Goal: Information Seeking & Learning: Compare options

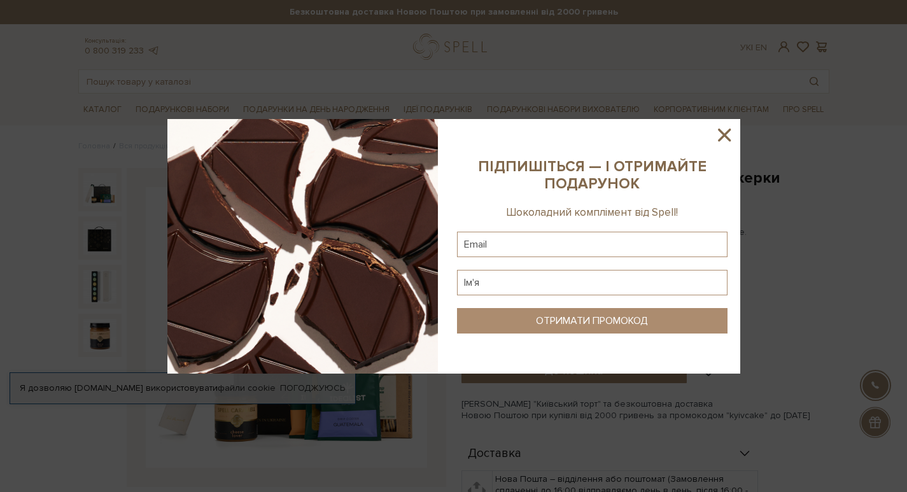
click at [722, 135] on icon at bounding box center [724, 135] width 22 height 22
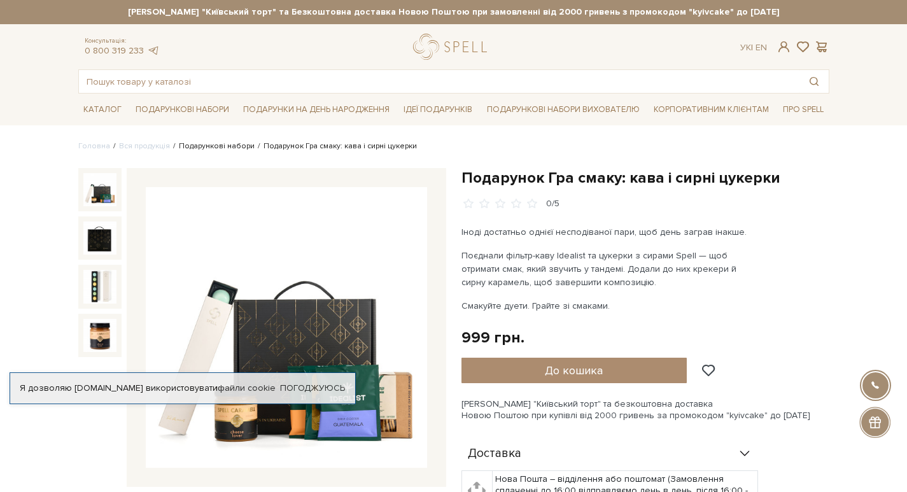
click at [214, 146] on link "Подарункові набори" at bounding box center [217, 146] width 76 height 10
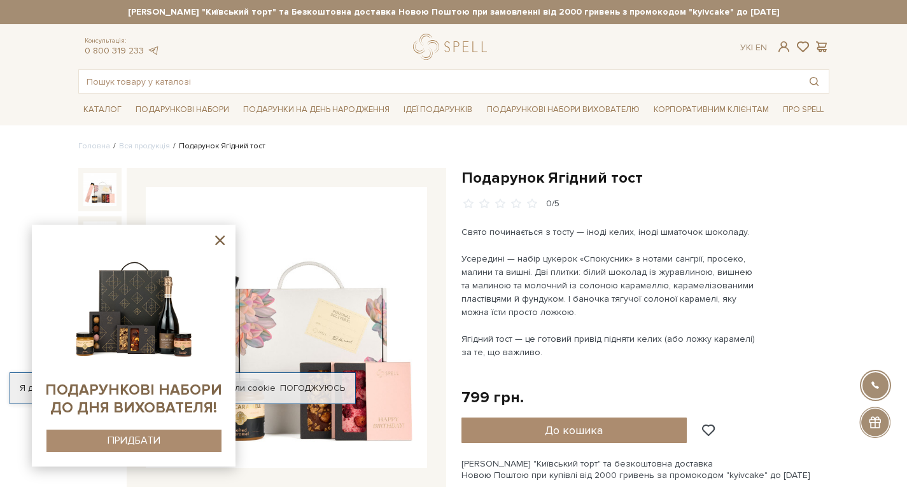
click at [225, 243] on icon at bounding box center [220, 240] width 16 height 16
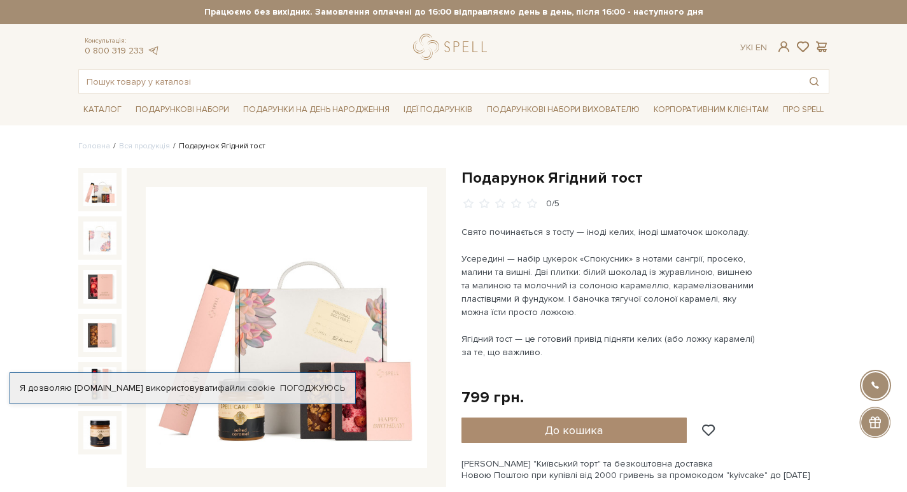
scroll to position [191, 0]
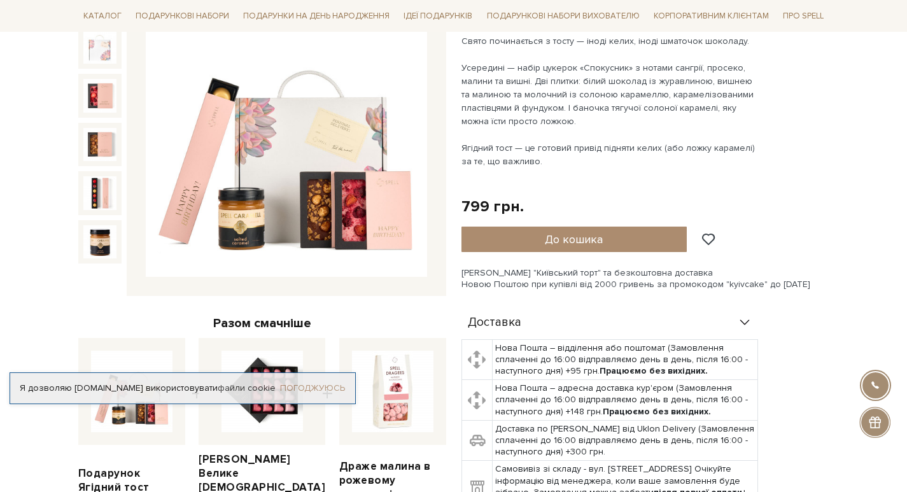
click at [330, 390] on link "Погоджуюсь" at bounding box center [312, 387] width 65 height 11
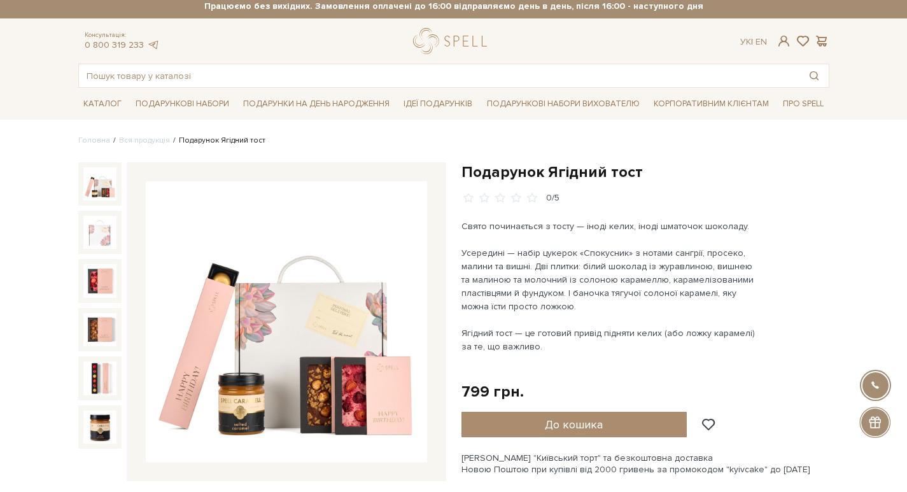
scroll to position [0, 0]
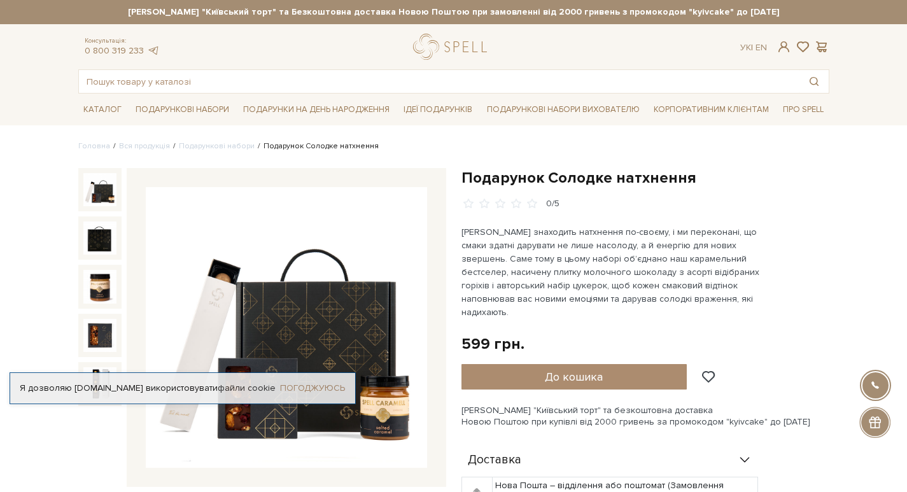
click at [307, 388] on link "Погоджуюсь" at bounding box center [312, 387] width 65 height 11
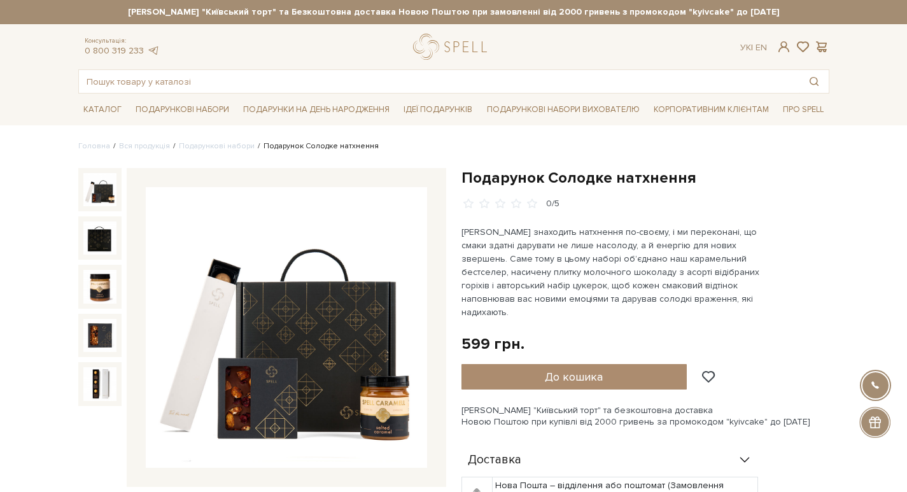
scroll to position [64, 0]
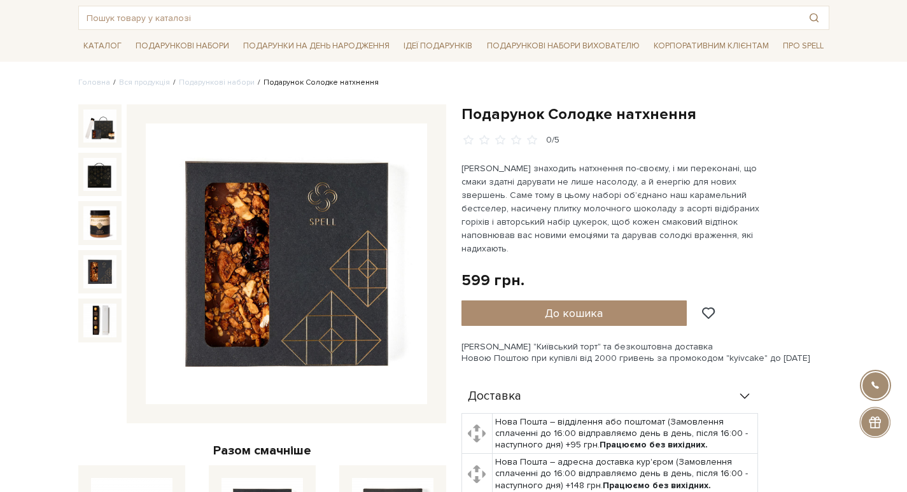
click at [97, 272] on img at bounding box center [99, 271] width 33 height 33
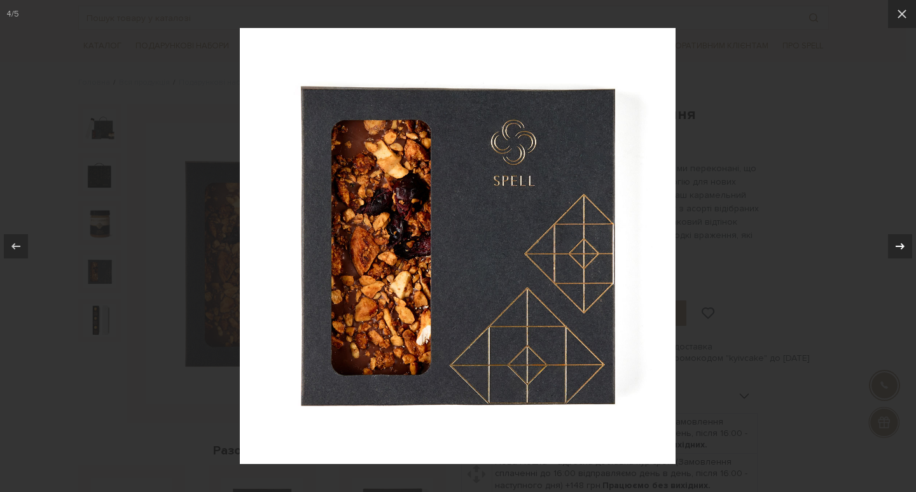
click at [893, 249] on icon at bounding box center [900, 246] width 15 height 15
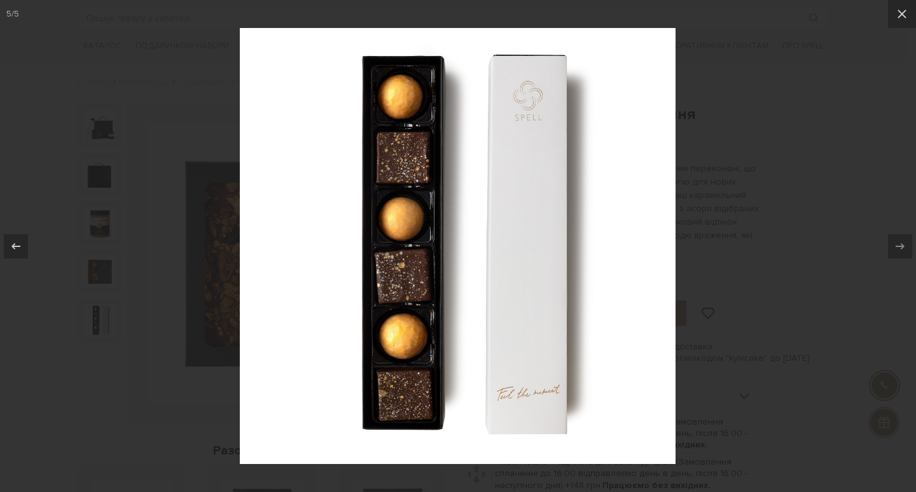
click at [841, 293] on div at bounding box center [458, 246] width 916 height 492
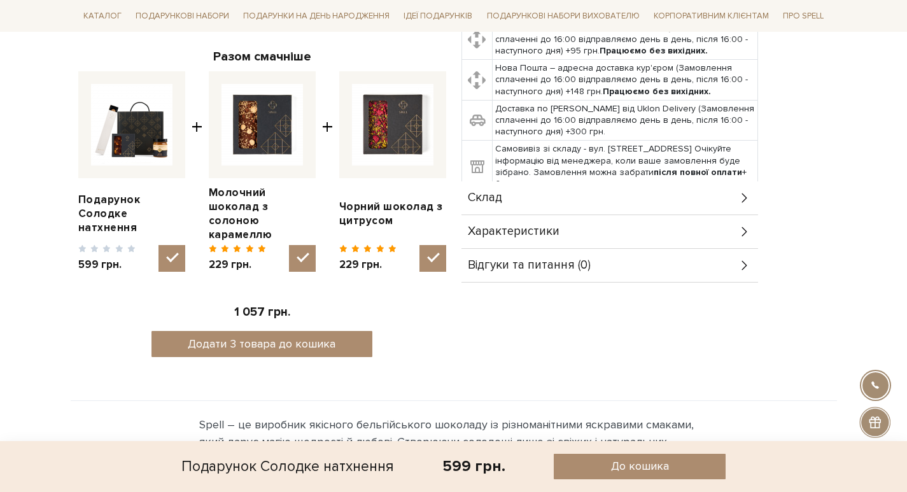
scroll to position [573, 0]
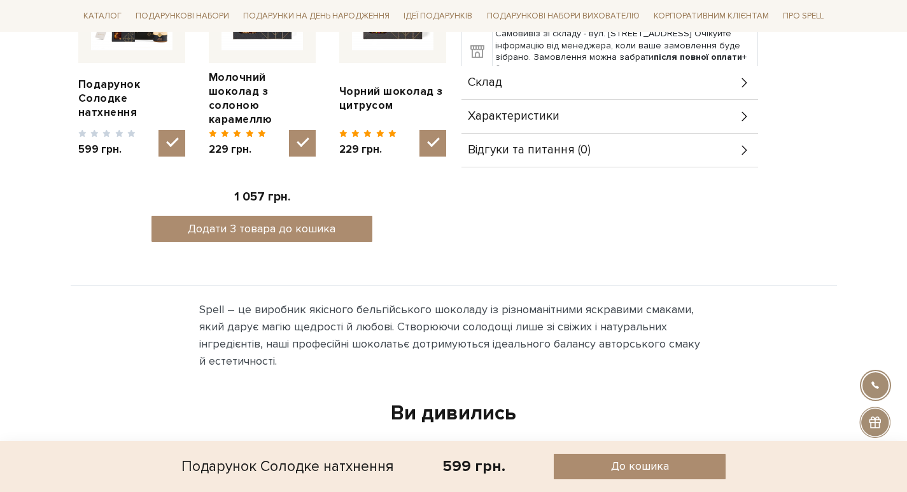
click at [503, 111] on span "Характеристики" at bounding box center [514, 116] width 92 height 11
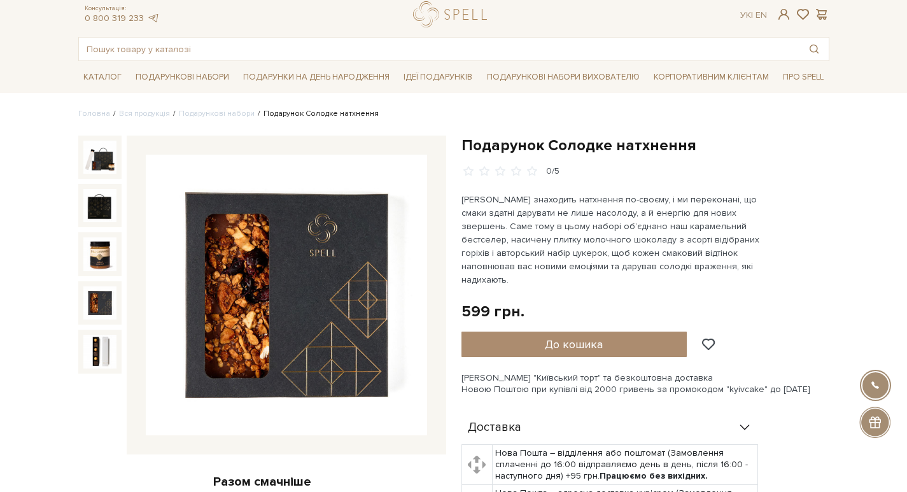
scroll to position [0, 0]
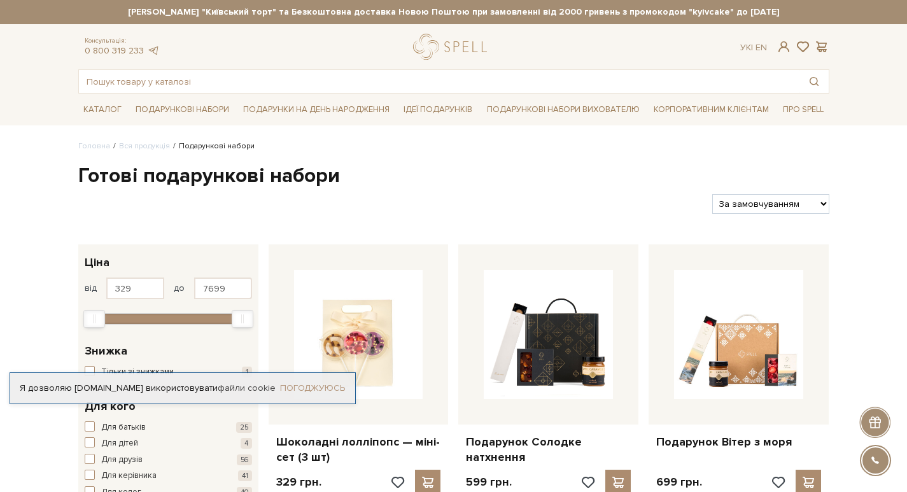
click at [319, 390] on link "Погоджуюсь" at bounding box center [312, 387] width 65 height 11
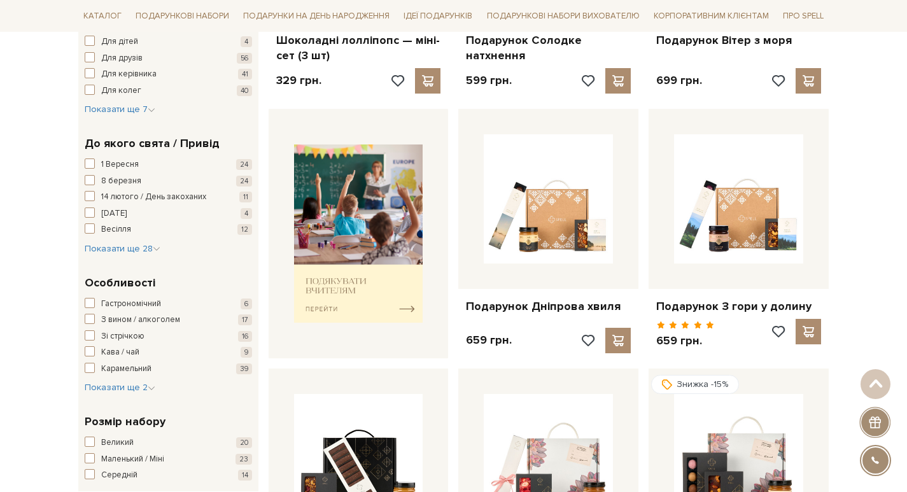
scroll to position [445, 0]
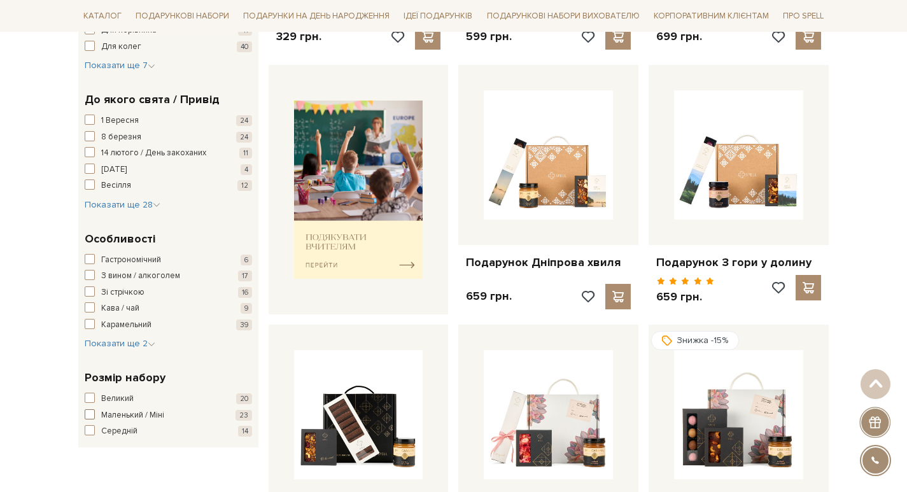
click at [87, 416] on span "button" at bounding box center [90, 414] width 10 height 10
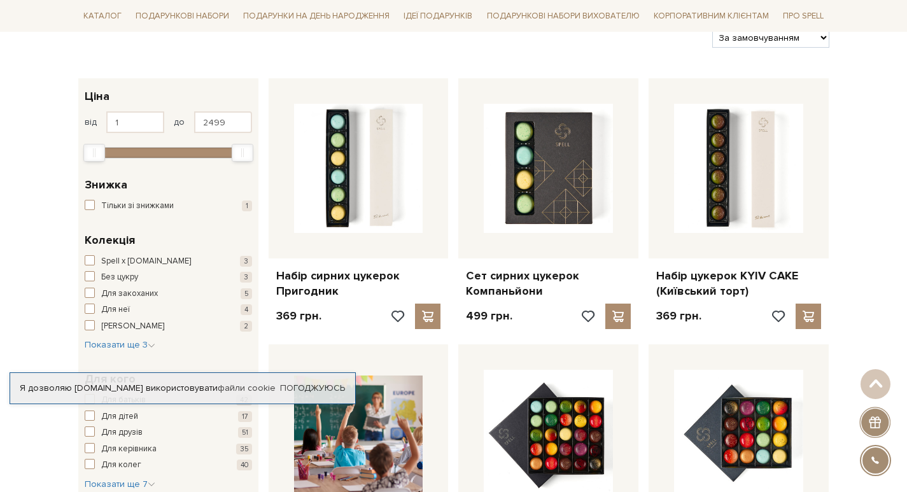
scroll to position [191, 0]
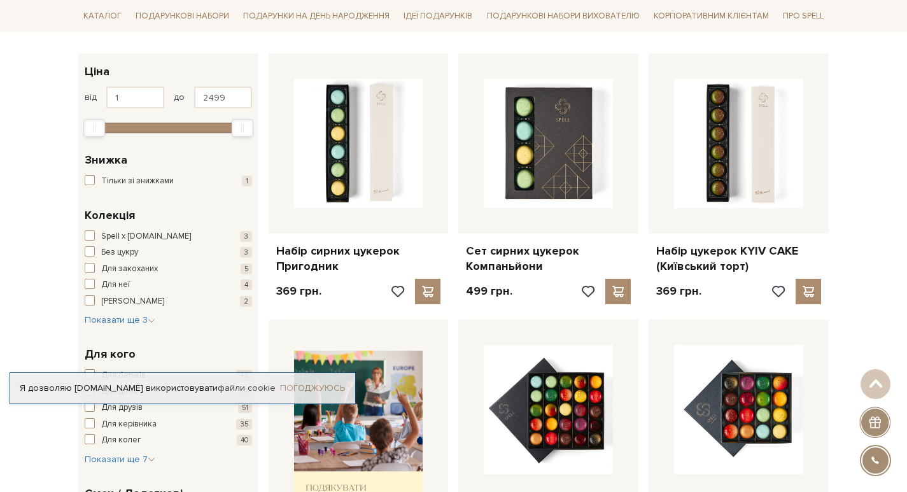
click at [309, 387] on link "Погоджуюсь" at bounding box center [312, 387] width 65 height 11
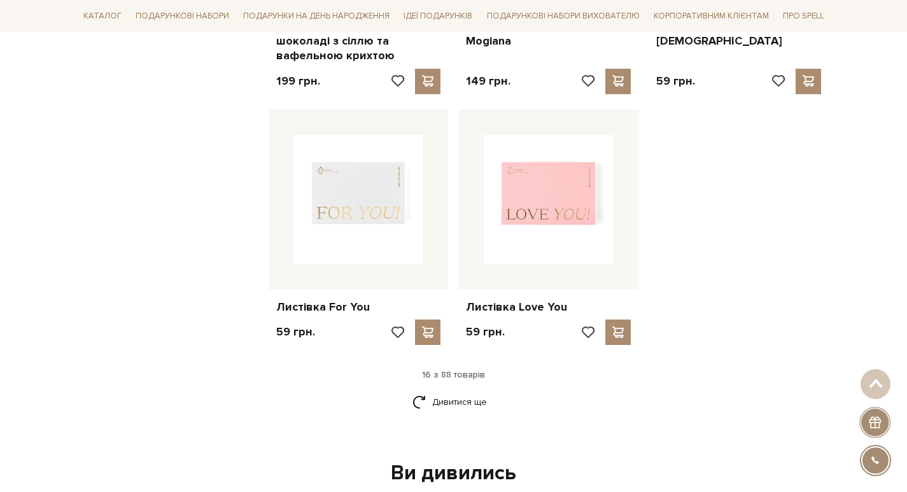
scroll to position [1527, 0]
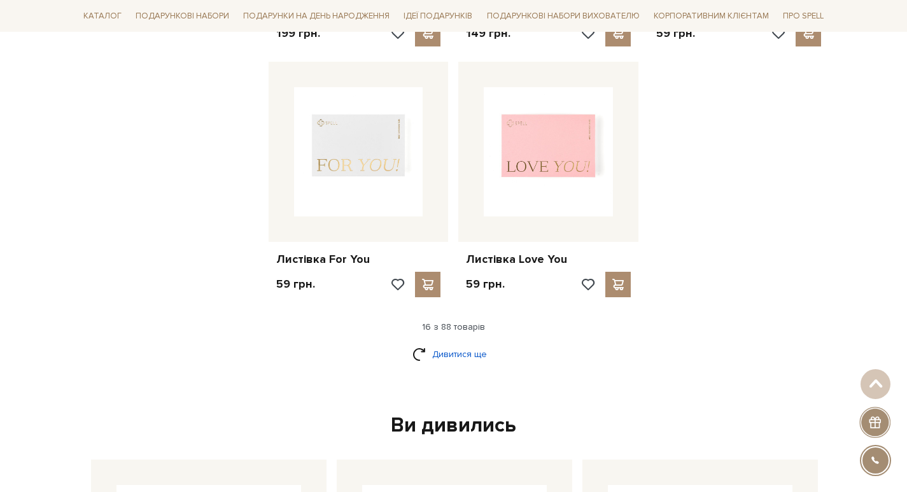
click at [434, 356] on link "Дивитися ще" at bounding box center [453, 354] width 83 height 22
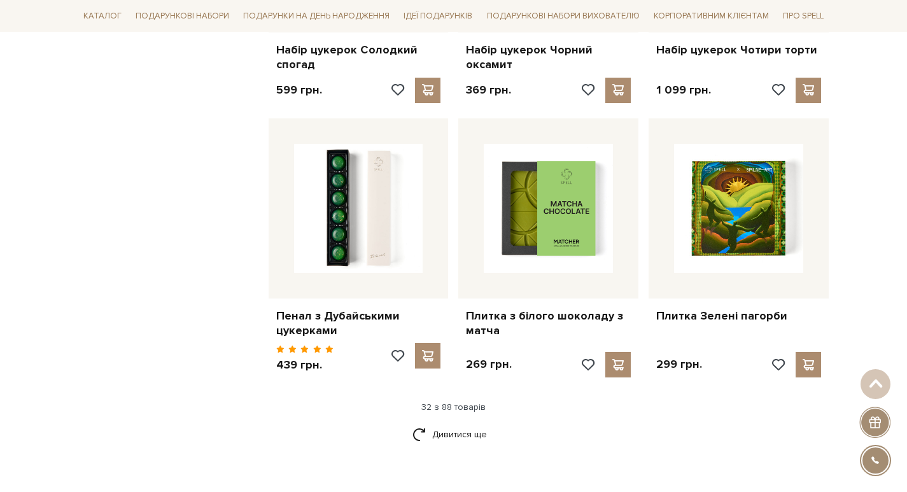
scroll to position [2927, 0]
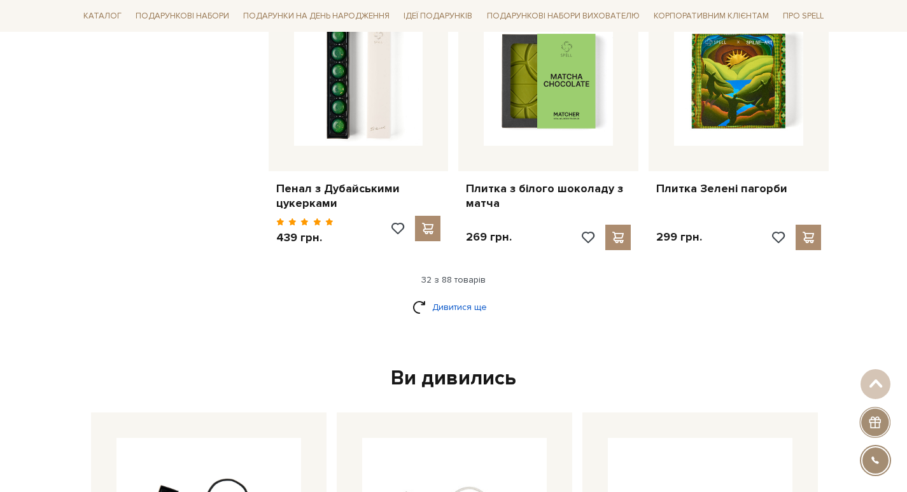
click at [418, 305] on link "Дивитися ще" at bounding box center [453, 307] width 83 height 22
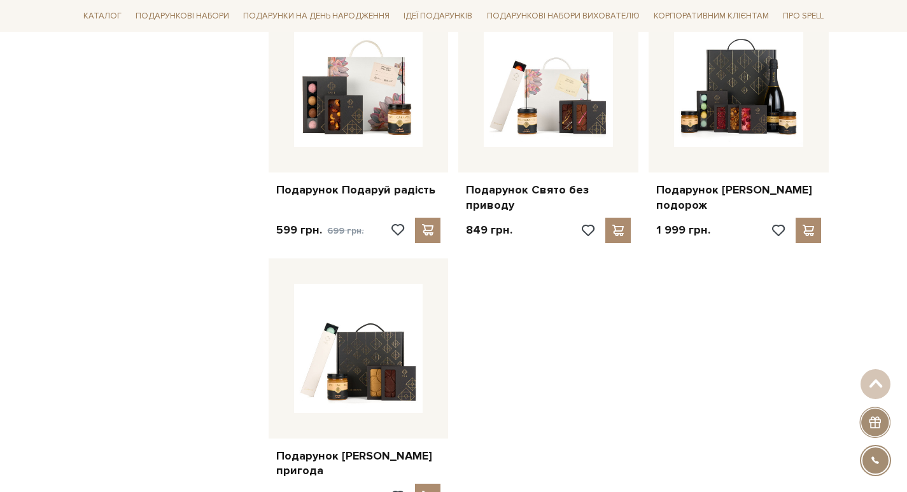
scroll to position [4581, 0]
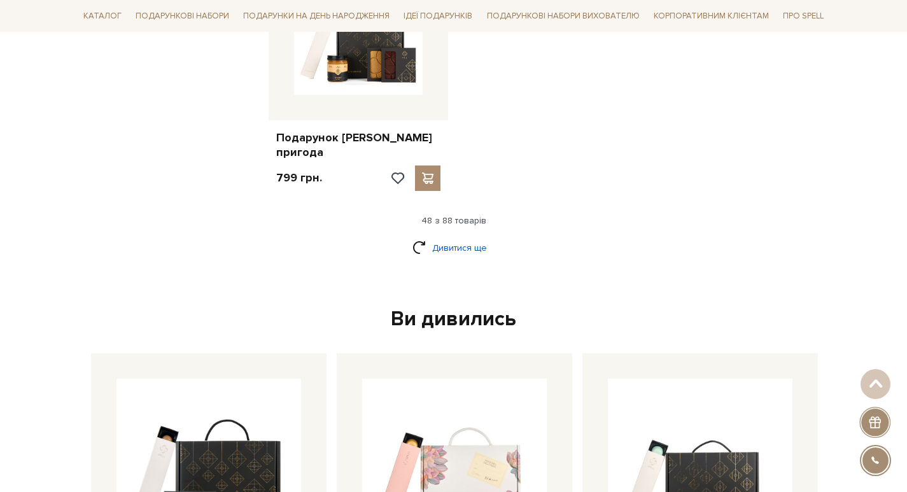
click at [439, 237] on link "Дивитися ще" at bounding box center [453, 248] width 83 height 22
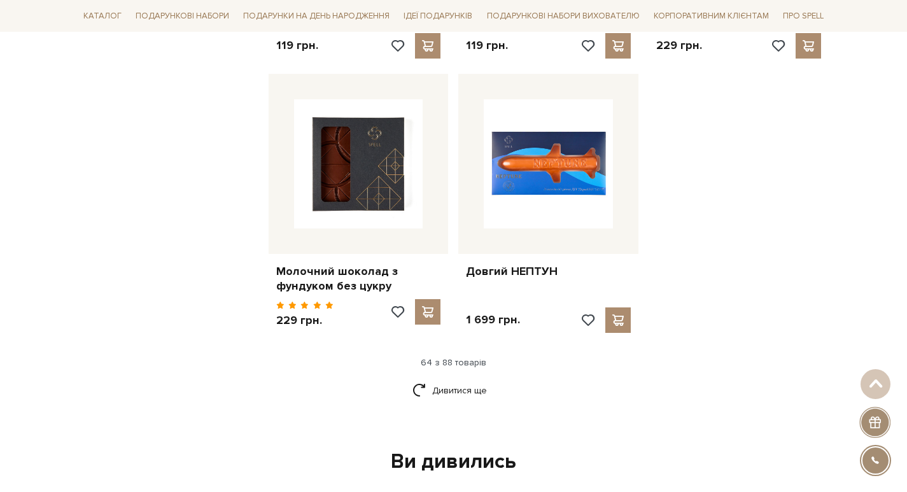
scroll to position [5790, 0]
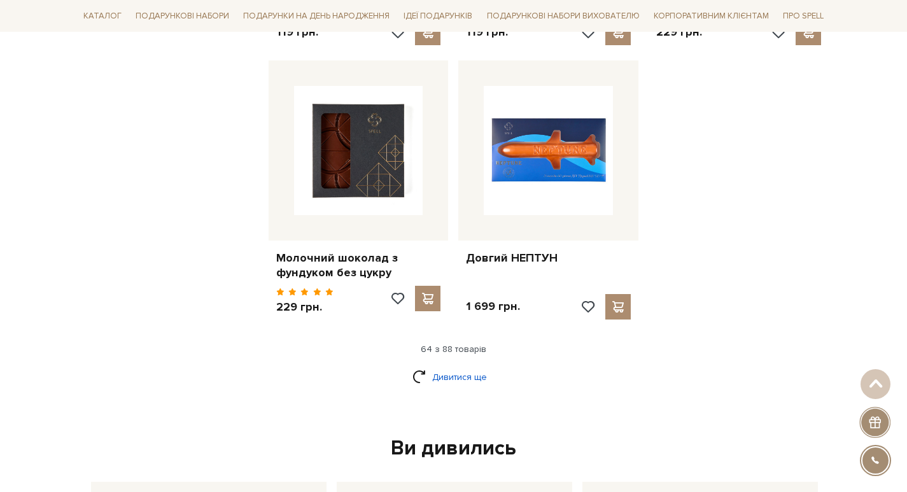
click at [470, 366] on link "Дивитися ще" at bounding box center [453, 377] width 83 height 22
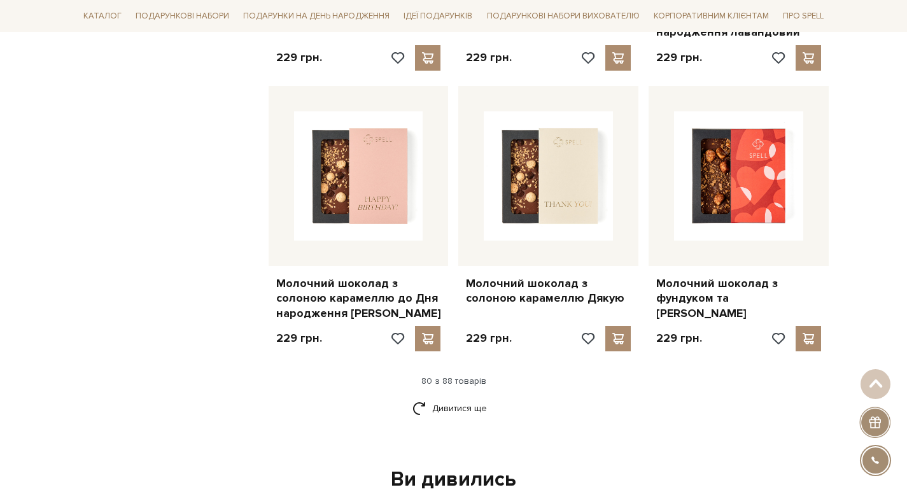
scroll to position [7253, 0]
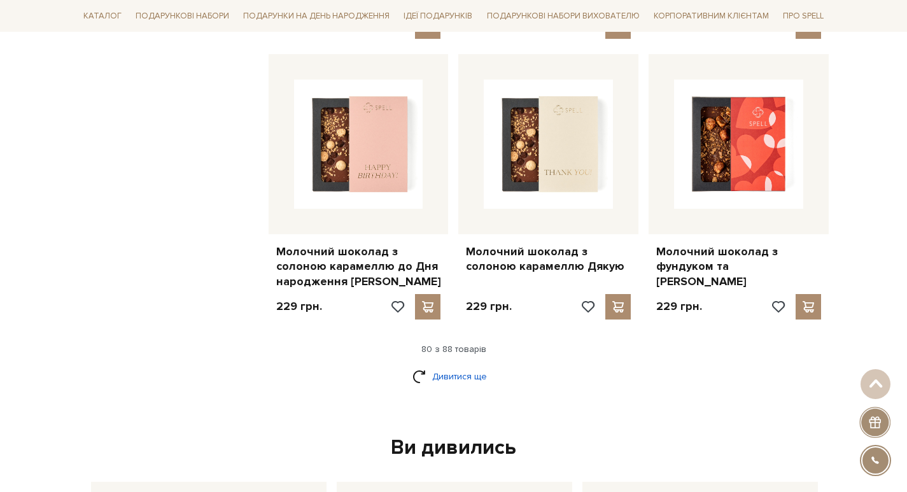
click at [456, 365] on link "Дивитися ще" at bounding box center [453, 376] width 83 height 22
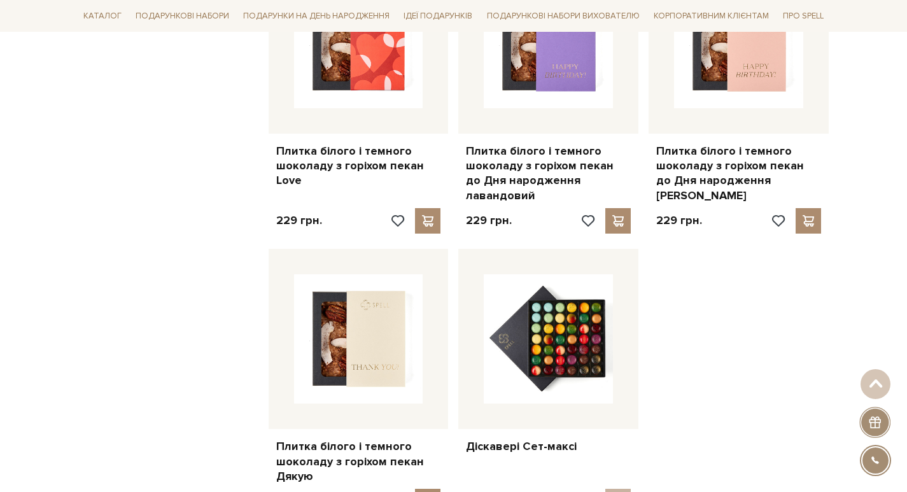
scroll to position [7953, 0]
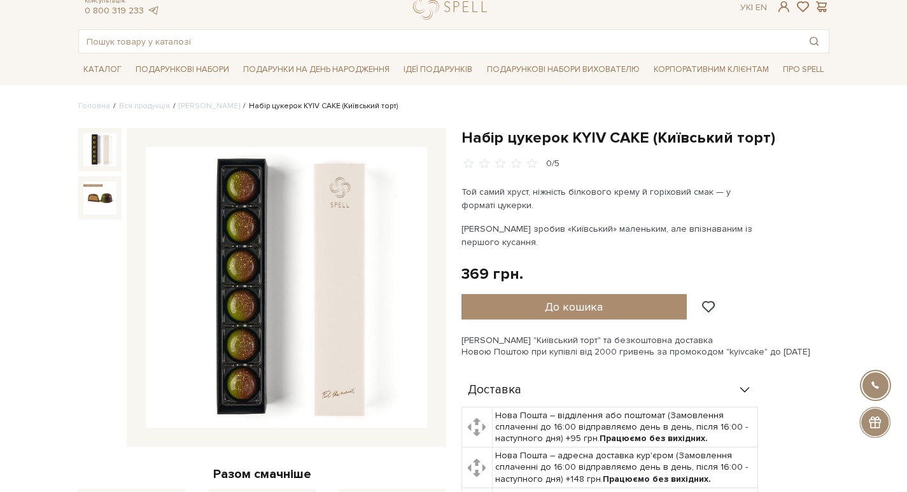
scroll to position [64, 0]
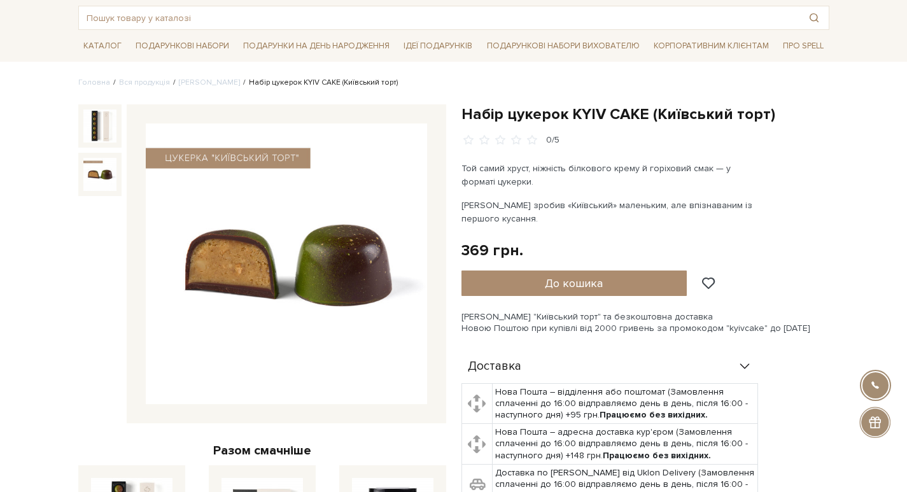
click at [87, 181] on img at bounding box center [99, 174] width 33 height 33
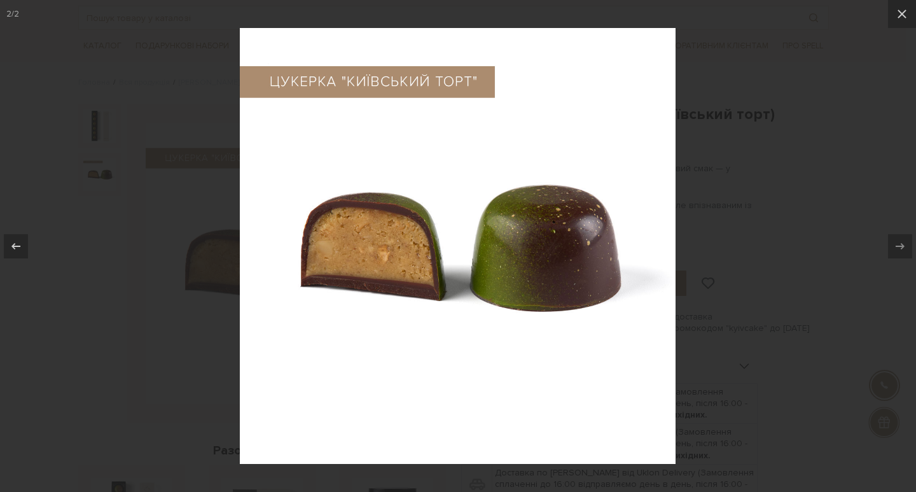
click at [95, 335] on div at bounding box center [458, 246] width 916 height 492
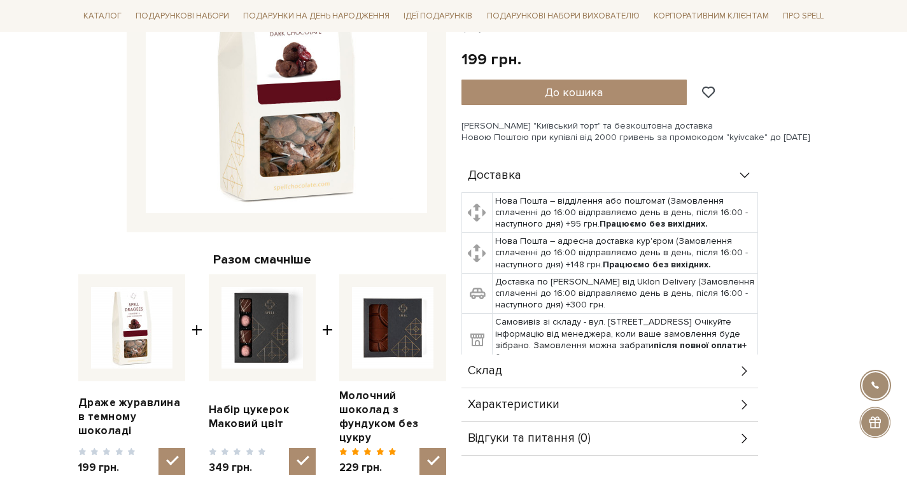
scroll to position [509, 0]
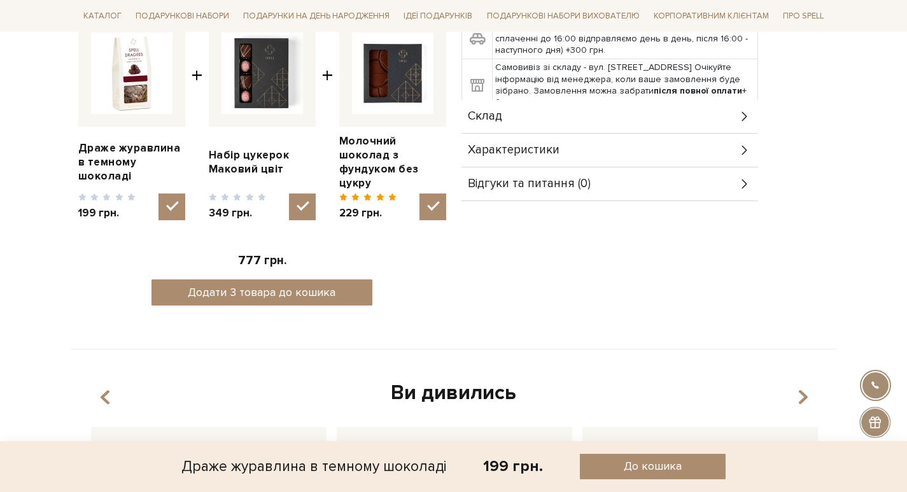
click at [526, 140] on div "Характеристики" at bounding box center [609, 150] width 296 height 33
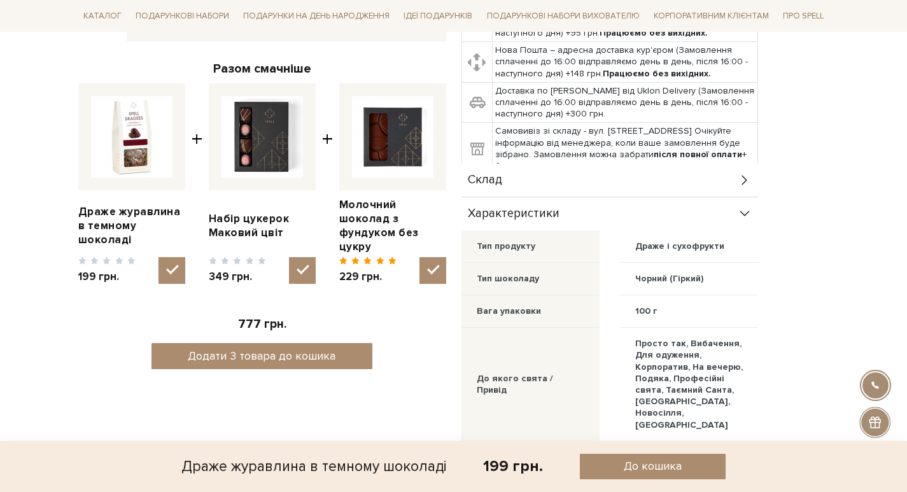
scroll to position [127, 0]
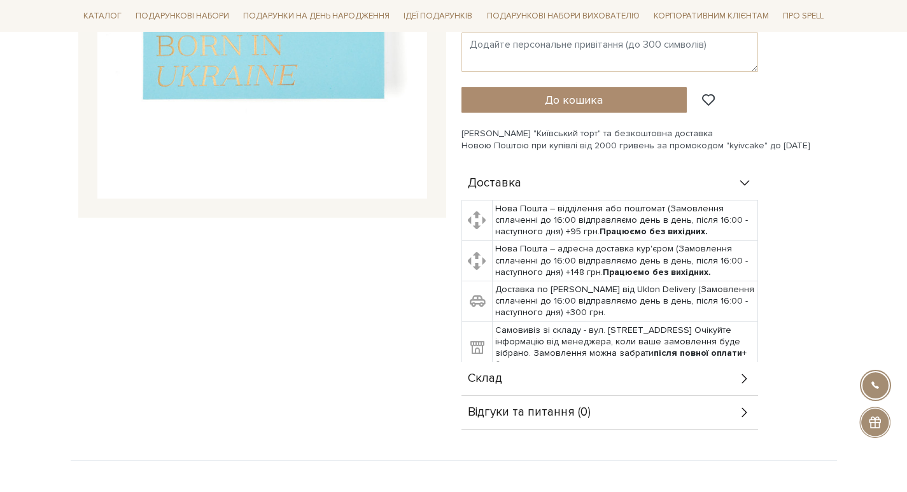
scroll to position [127, 0]
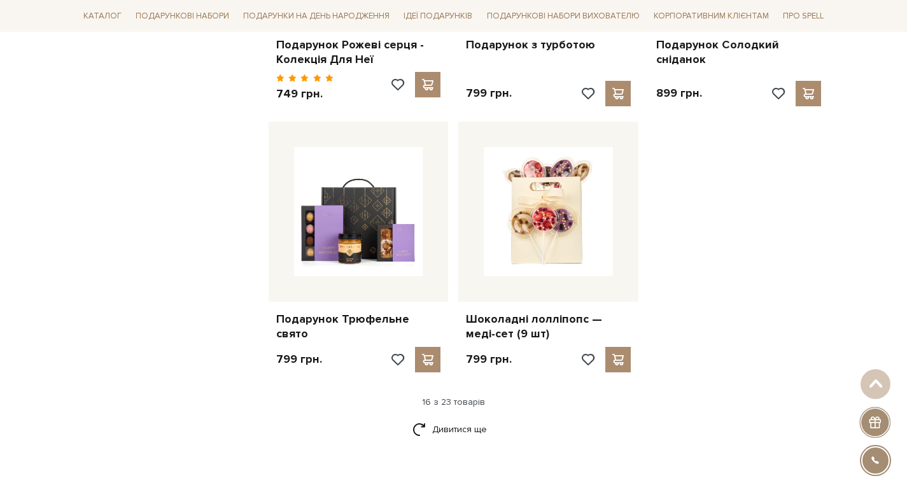
scroll to position [1654, 0]
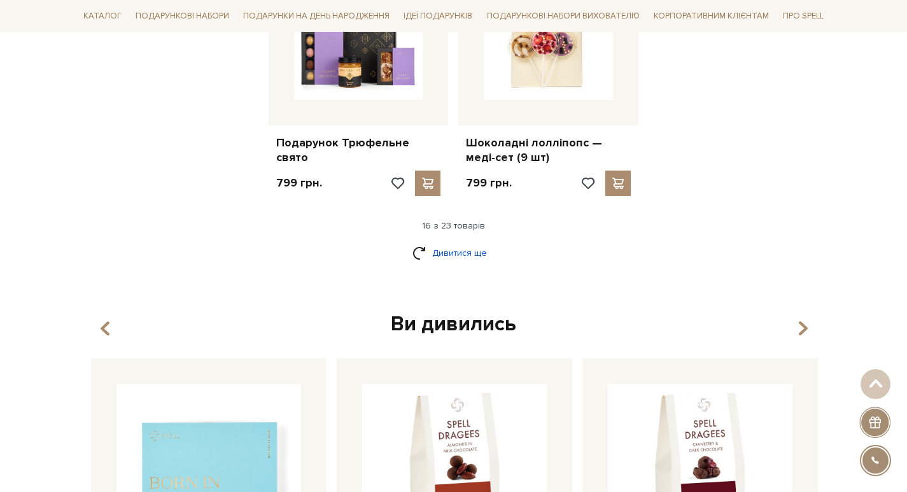
click at [466, 242] on link "Дивитися ще" at bounding box center [453, 253] width 83 height 22
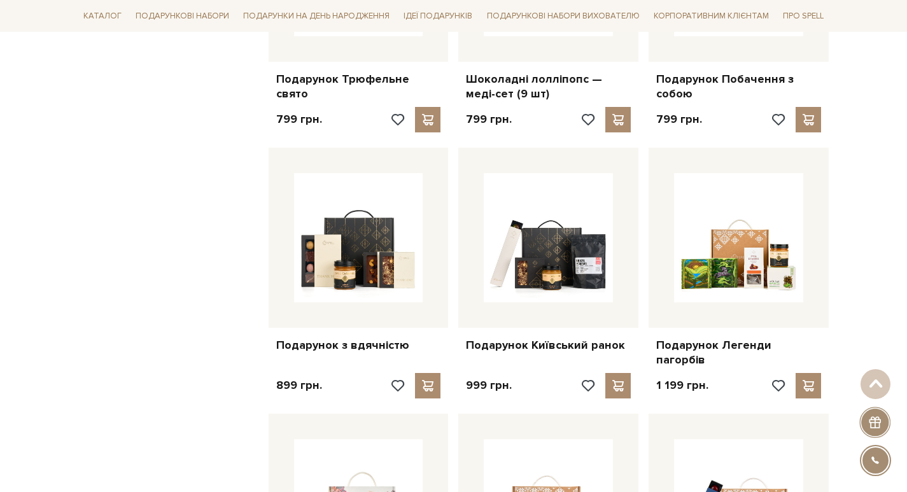
scroll to position [1972, 0]
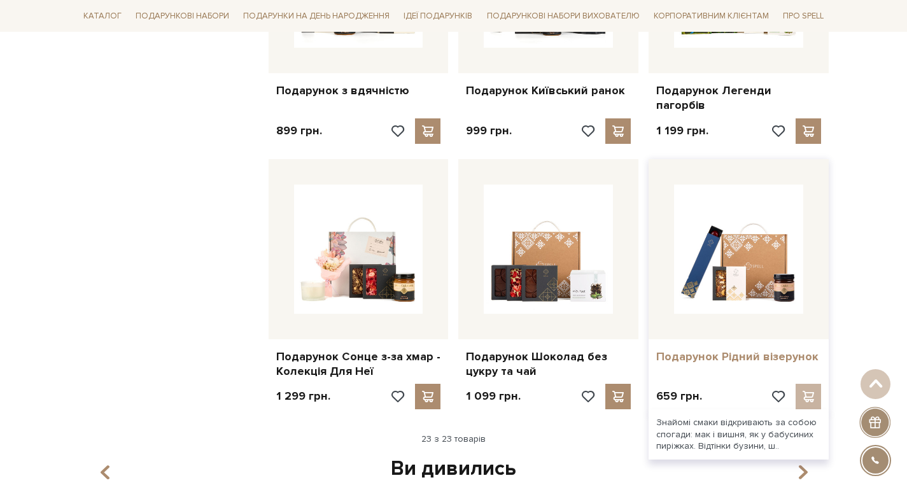
click at [727, 349] on link "Подарунок Рідний візерунок" at bounding box center [738, 356] width 165 height 15
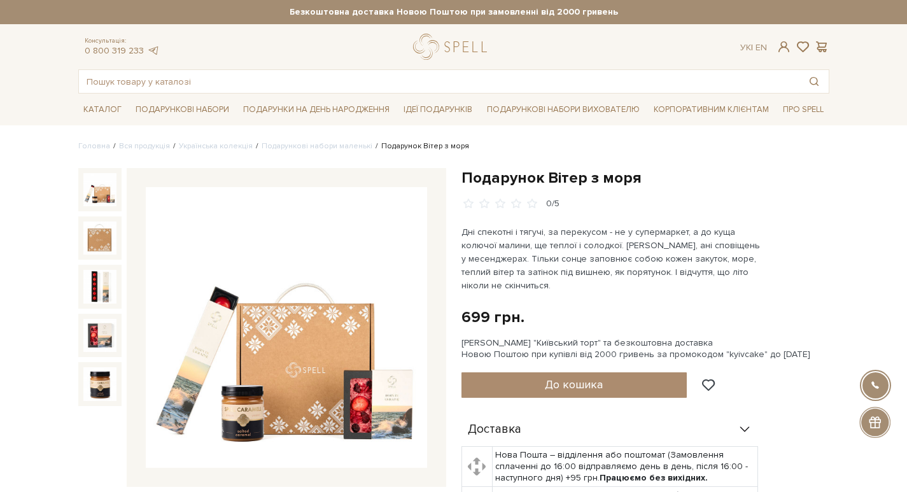
scroll to position [64, 0]
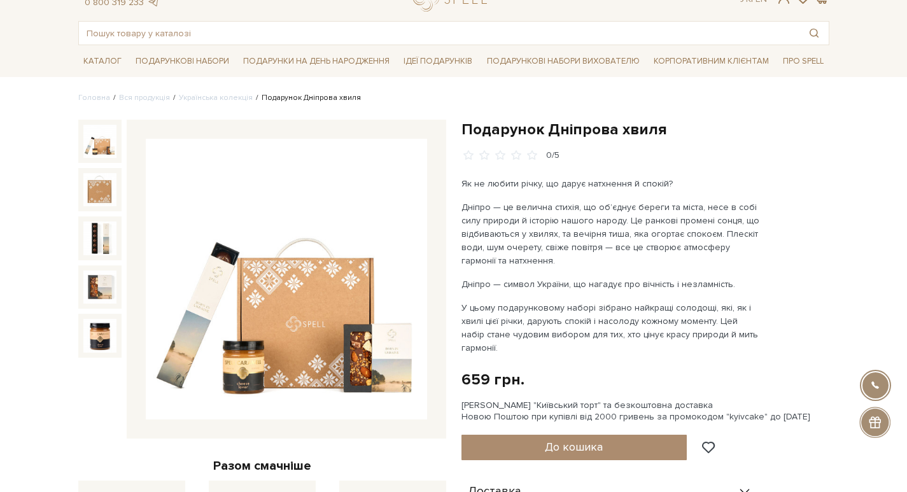
scroll to position [64, 0]
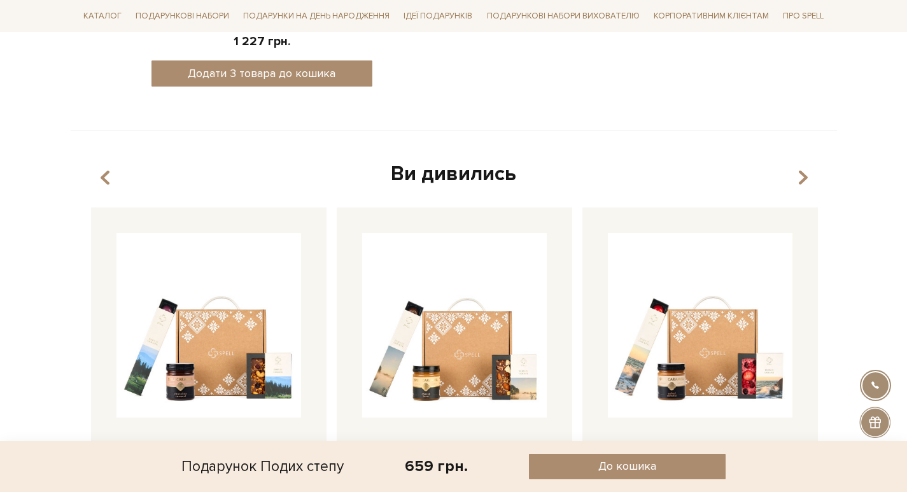
scroll to position [382, 0]
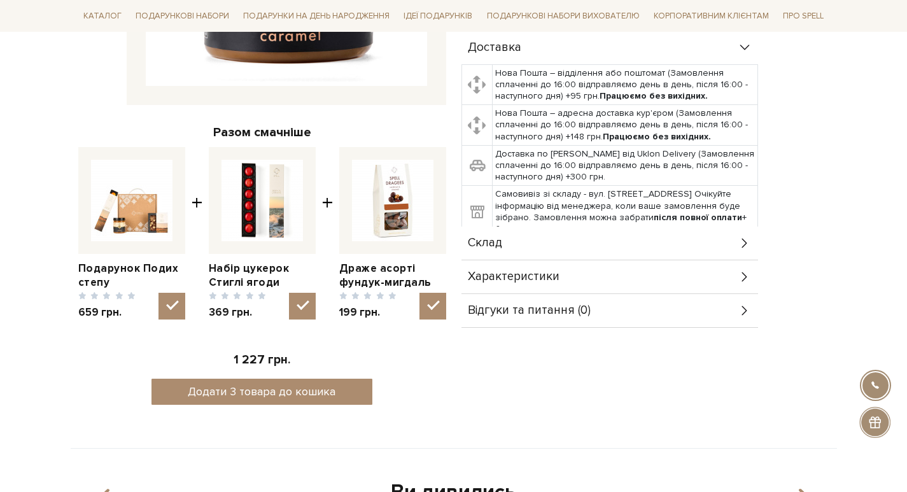
click at [522, 228] on div "Склад" at bounding box center [609, 242] width 296 height 33
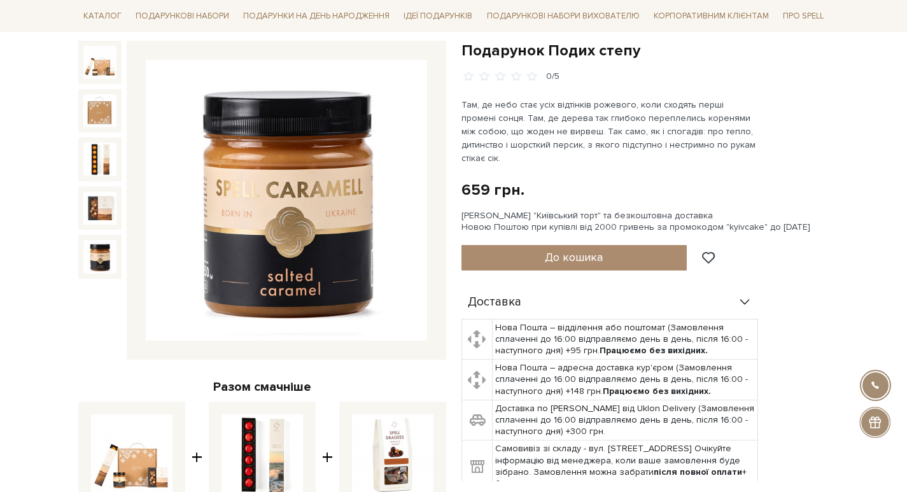
scroll to position [0, 0]
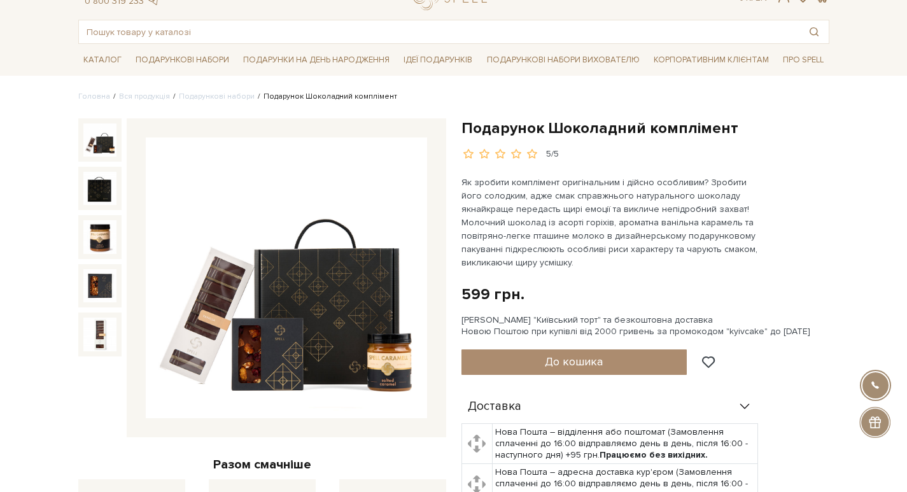
scroll to position [64, 0]
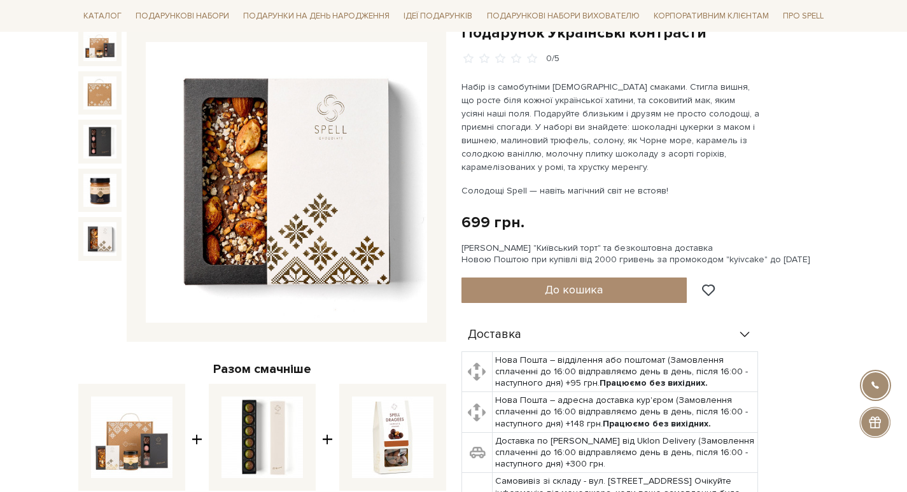
scroll to position [318, 0]
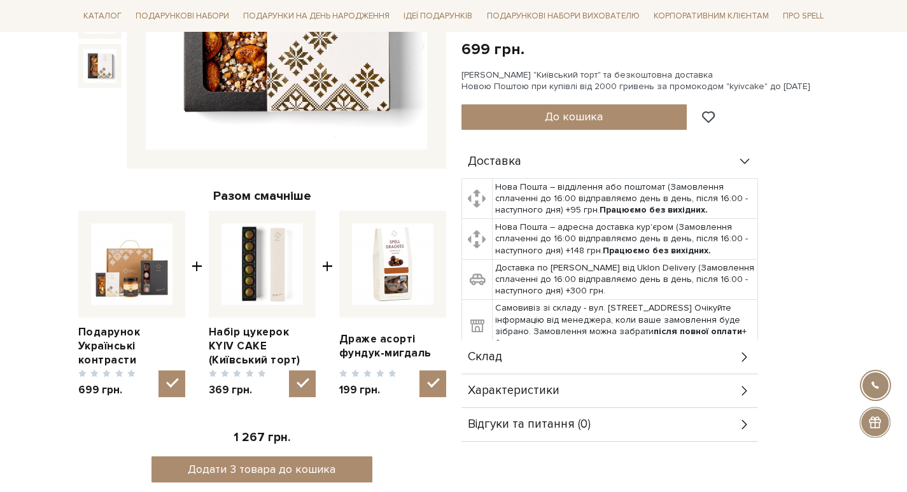
click at [499, 358] on span "Склад" at bounding box center [485, 356] width 34 height 11
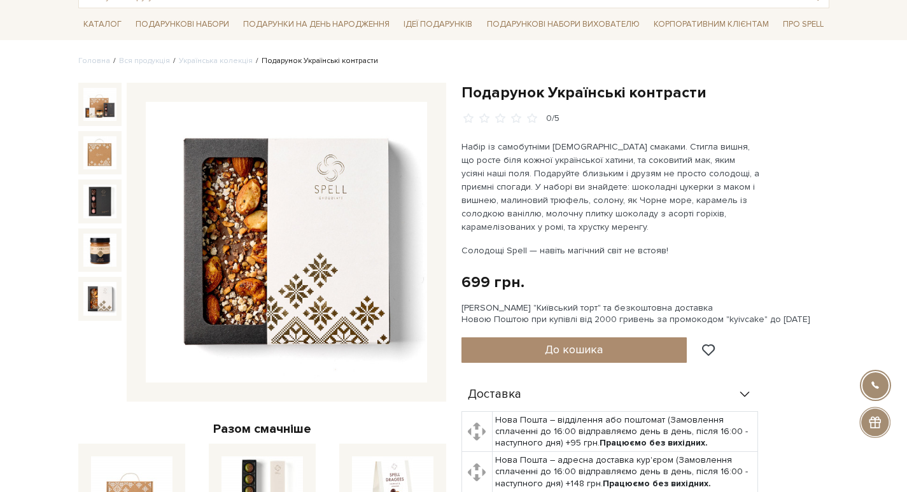
scroll to position [0, 0]
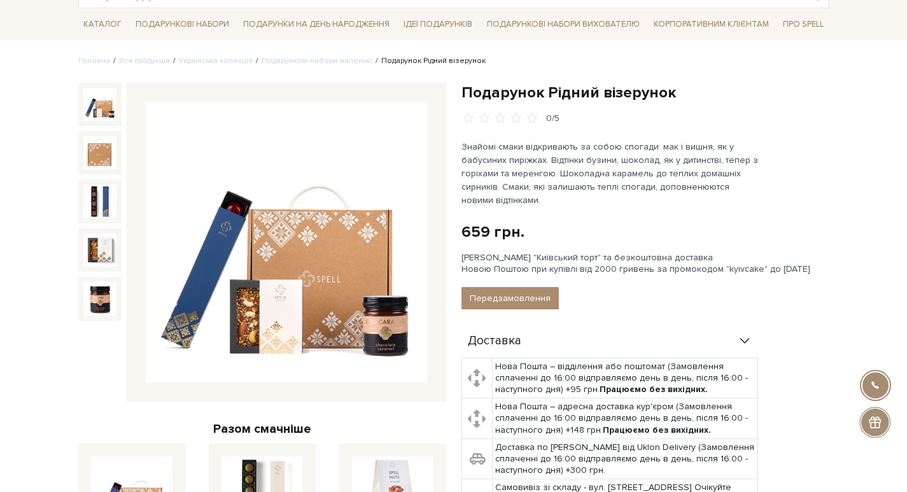
scroll to position [127, 0]
